Goal: Information Seeking & Learning: Learn about a topic

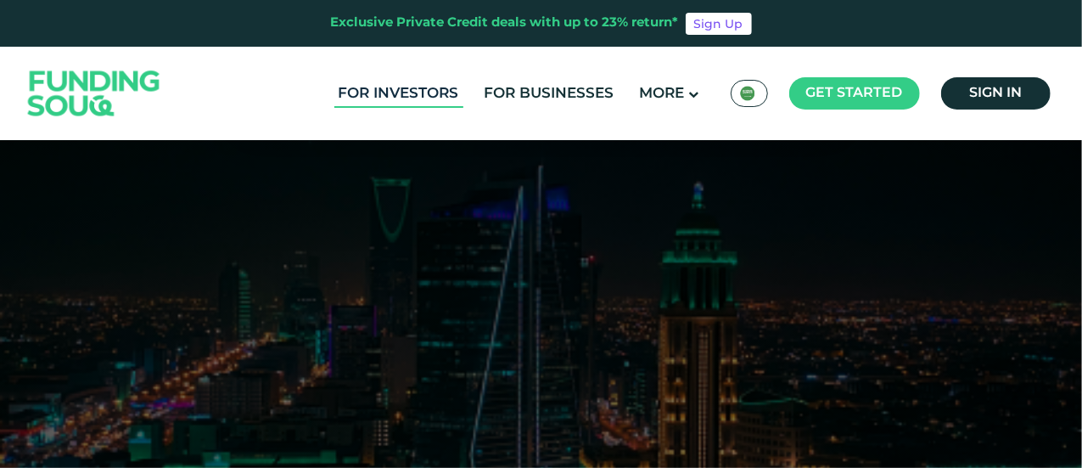
click at [438, 94] on link "For Investors" at bounding box center [398, 94] width 129 height 28
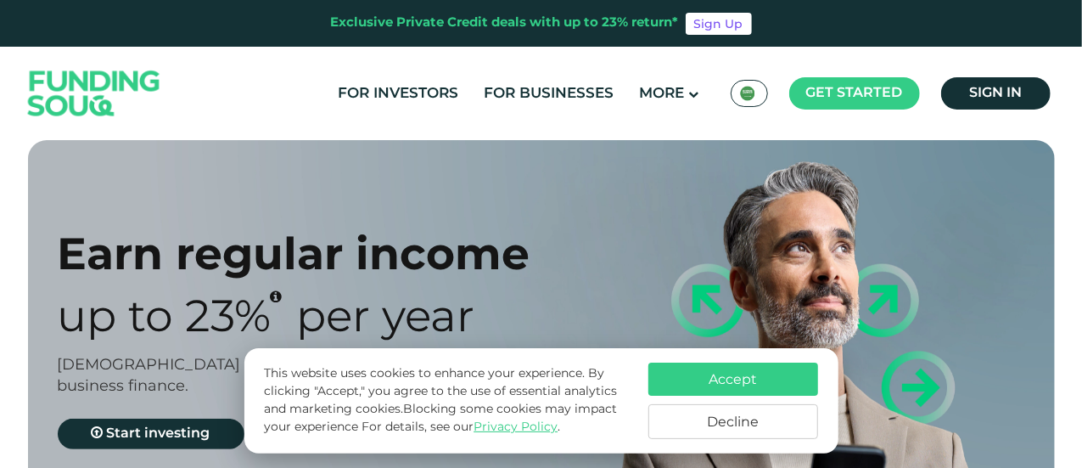
click at [725, 373] on button "Accept" at bounding box center [734, 378] width 170 height 33
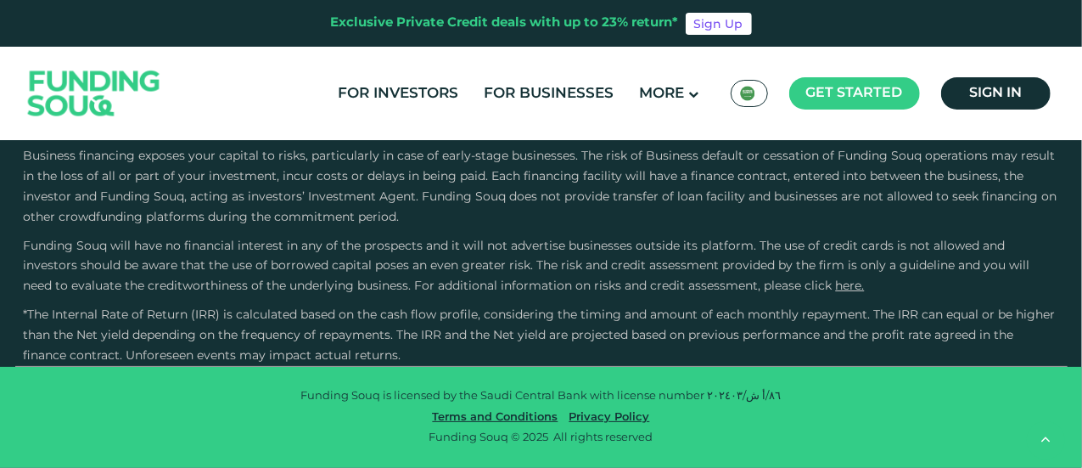
scroll to position [3225, 0]
